Goal: Task Accomplishment & Management: Use online tool/utility

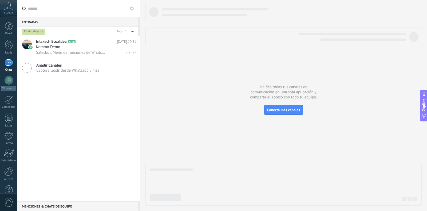
click at [104, 46] on div "Kommo Demo" at bounding box center [86, 46] width 100 height 5
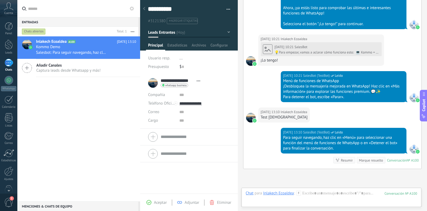
scroll to position [294, 0]
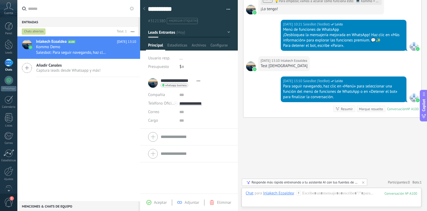
click at [348, 86] on div "Para seguir navegando, haz clic en «Menú» para seleccionar una función del menú…" at bounding box center [343, 92] width 121 height 16
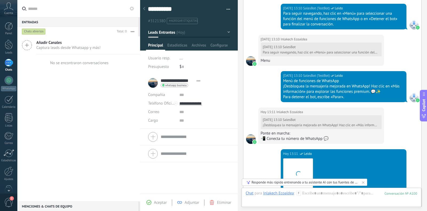
scroll to position [569, 0]
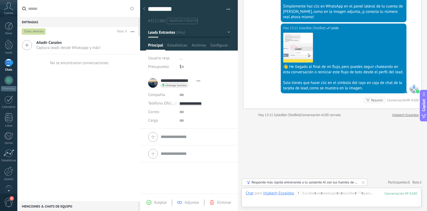
click at [56, 43] on span "Añadir Canales" at bounding box center [68, 42] width 64 height 5
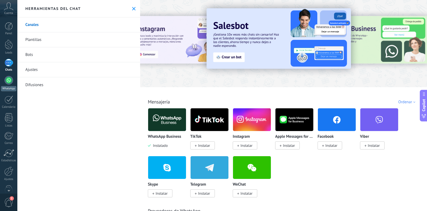
click at [9, 80] on div at bounding box center [9, 80] width 9 height 9
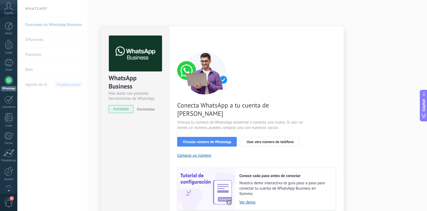
scroll to position [15, 0]
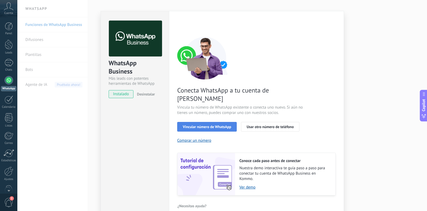
click at [190, 125] on span "Vincular número de WhatsApp" at bounding box center [207, 127] width 48 height 4
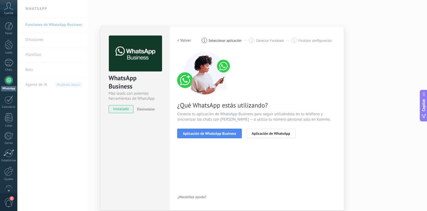
scroll to position [0, 0]
click at [192, 131] on span "Aplicación de WhatsApp Business" at bounding box center [209, 133] width 53 height 4
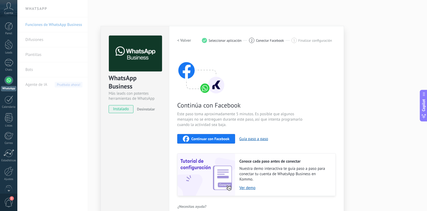
scroll to position [9, 0]
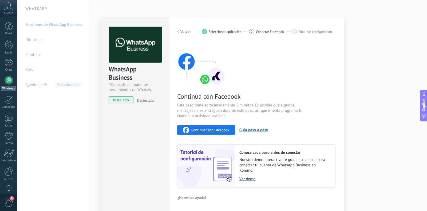
click at [192, 130] on span "Continuar con Facebook" at bounding box center [210, 130] width 38 height 4
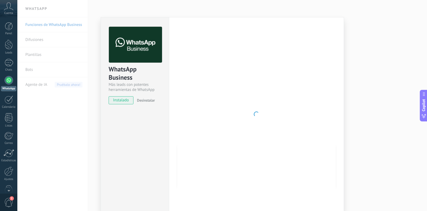
click at [307, 25] on div "Configuraciones Autorizaciones Esta pestaña registra a los usuarios que han con…" at bounding box center [256, 114] width 175 height 194
click at [264, 165] on div at bounding box center [256, 114] width 159 height 175
click at [336, 19] on div "Configuraciones Autorizaciones Esta pestaña registra a los usuarios que han con…" at bounding box center [256, 114] width 175 height 194
click at [332, 23] on div "Configuraciones Autorizaciones Esta pestaña registra a los usuarios que han con…" at bounding box center [256, 114] width 175 height 194
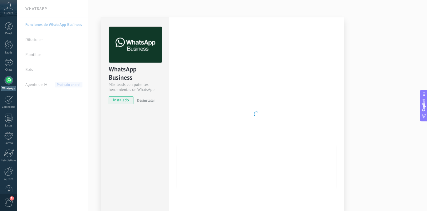
click at [332, 23] on div "Configuraciones Autorizaciones Esta pestaña registra a los usuarios que han con…" at bounding box center [256, 114] width 175 height 194
click at [306, 38] on div at bounding box center [256, 114] width 159 height 175
click at [423, 22] on div "WhatsApp Business Más leads con potentes herramientas de WhatsApp instalado Des…" at bounding box center [222, 105] width 410 height 211
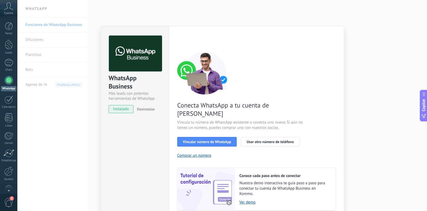
scroll to position [15, 0]
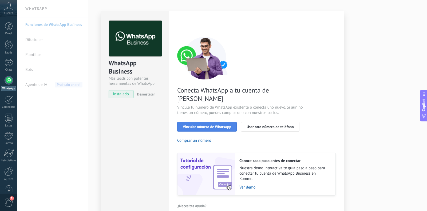
click at [215, 125] on span "Vincular número de WhatsApp" at bounding box center [207, 127] width 48 height 4
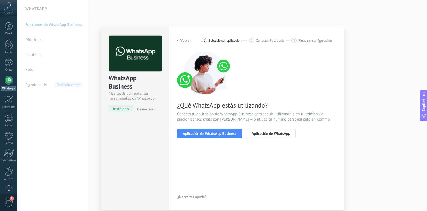
scroll to position [0, 0]
click at [214, 133] on span "Aplicación de WhatsApp Business" at bounding box center [209, 133] width 53 height 4
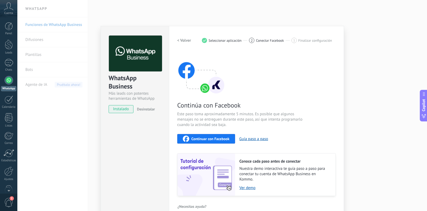
scroll to position [9, 0]
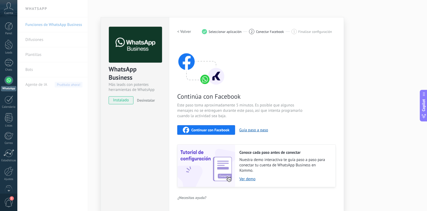
click at [213, 130] on span "Continuar con Facebook" at bounding box center [210, 130] width 38 height 4
click at [393, 62] on div "WhatsApp Business Más leads con potentes herramientas de WhatsApp instalado Des…" at bounding box center [222, 105] width 410 height 211
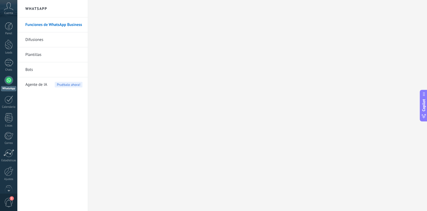
scroll to position [0, 0]
click at [40, 40] on link "Difusiones" at bounding box center [53, 39] width 57 height 15
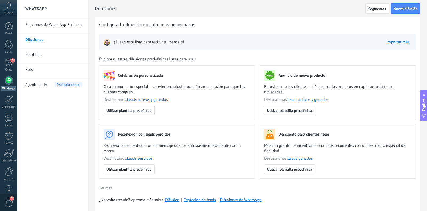
click at [9, 80] on div at bounding box center [9, 80] width 9 height 9
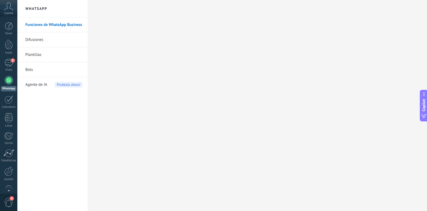
click at [59, 39] on link "Difusiones" at bounding box center [53, 39] width 57 height 15
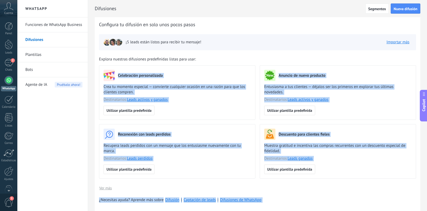
drag, startPoint x: 426, startPoint y: 68, endPoint x: 427, endPoint y: 95, distance: 27.8
click at [427, 0] on div "WhatsApp Funciones de WhatsApp Business Difusiones Plantillas Bots Agente de IA…" at bounding box center [222, 0] width 410 height 0
click at [359, 75] on div "Anuncio de nuevo producto" at bounding box center [337, 75] width 147 height 11
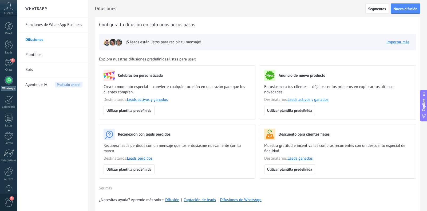
scroll to position [27, 0]
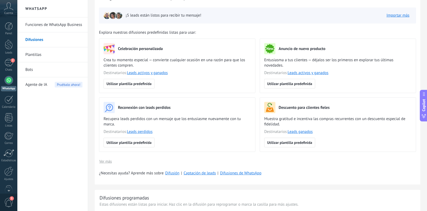
click at [238, 175] on div "¿Necesitas ayuda? Aprende más sobre Difusión | Captación de leads | Difusiones …" at bounding box center [257, 172] width 317 height 5
click at [239, 173] on link "Difusiones de WhatsApp" at bounding box center [240, 172] width 41 height 5
click at [10, 66] on div "2" at bounding box center [9, 63] width 9 height 8
